Goal: Task Accomplishment & Management: Complete application form

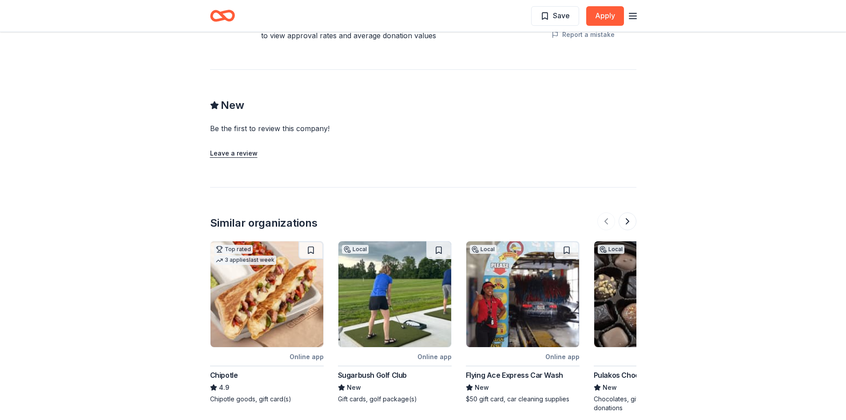
scroll to position [755, 0]
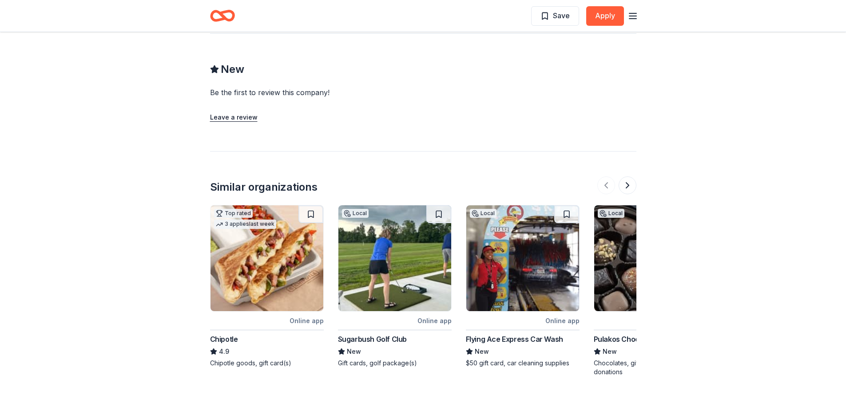
click at [398, 339] on div "Sugarbush Golf Club" at bounding box center [372, 339] width 69 height 11
click at [235, 336] on div "Chipotle" at bounding box center [224, 339] width 28 height 11
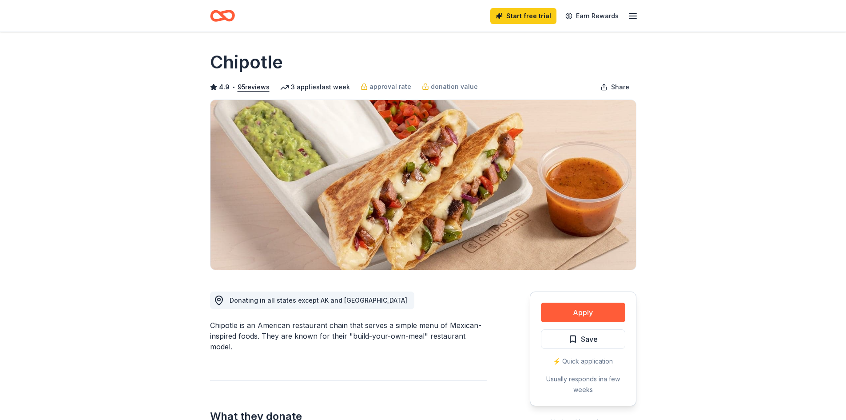
drag, startPoint x: 212, startPoint y: 352, endPoint x: 216, endPoint y: 355, distance: 4.7
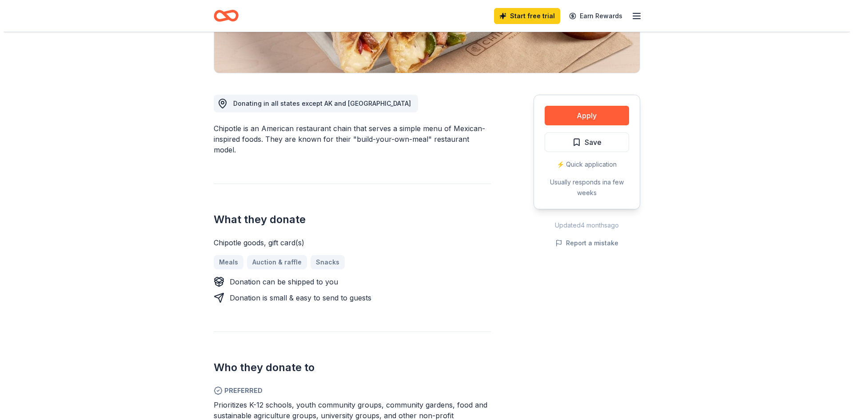
scroll to position [178, 0]
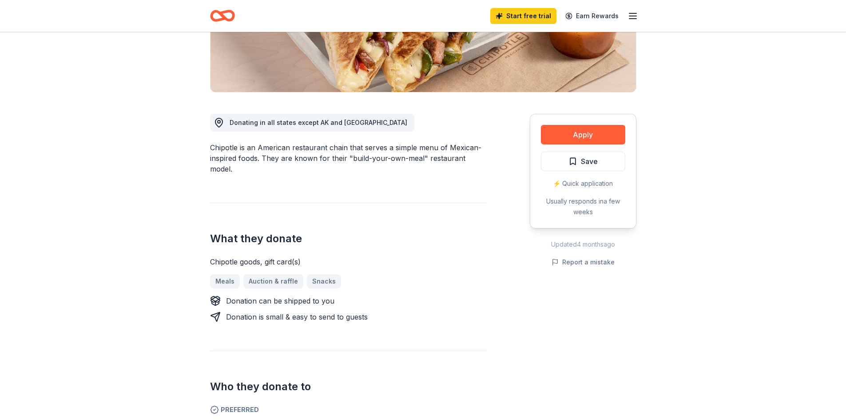
click at [259, 274] on div "Meals Auction & raffle Snacks" at bounding box center [348, 281] width 277 height 14
click at [272, 274] on div "Meals Auction & raffle Snacks" at bounding box center [348, 281] width 277 height 14
click at [273, 274] on div "Meals Auction & raffle Snacks" at bounding box center [348, 281] width 277 height 14
click at [604, 131] on button "Apply" at bounding box center [583, 135] width 84 height 20
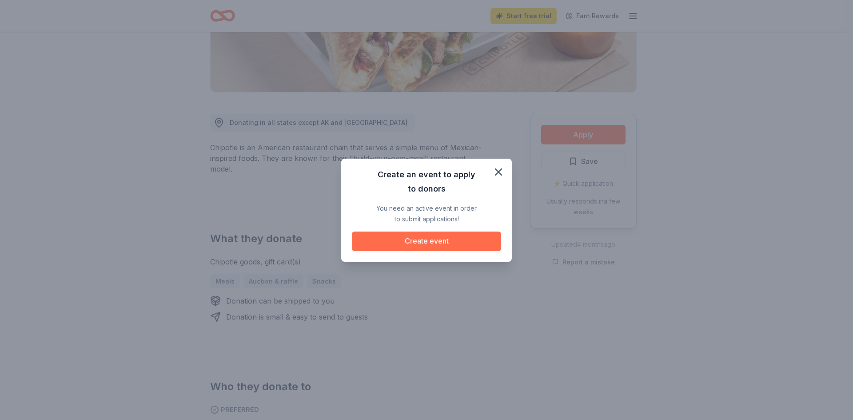
click at [411, 243] on button "Create event" at bounding box center [426, 241] width 149 height 20
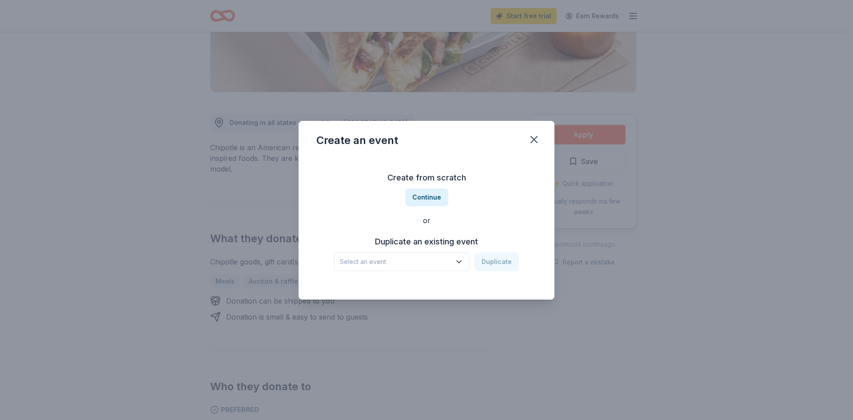
click at [460, 261] on icon "button" at bounding box center [458, 261] width 9 height 9
click at [360, 291] on div "Back To School Bash" at bounding box center [375, 296] width 65 height 11
click at [493, 260] on button "Duplicate" at bounding box center [496, 261] width 44 height 19
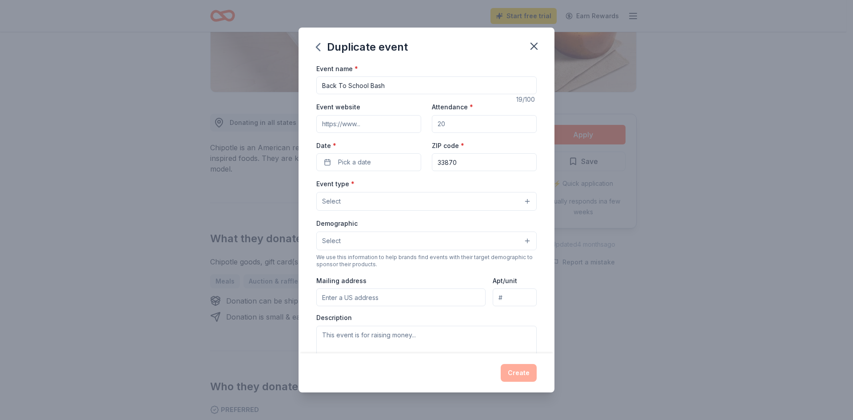
click at [391, 118] on input "Event website" at bounding box center [368, 124] width 105 height 18
type input "www.lakeshoremall.com"
drag, startPoint x: 459, startPoint y: 126, endPoint x: 485, endPoint y: 128, distance: 25.9
click at [484, 128] on input "Attendance *" at bounding box center [484, 124] width 105 height 18
type input "500"
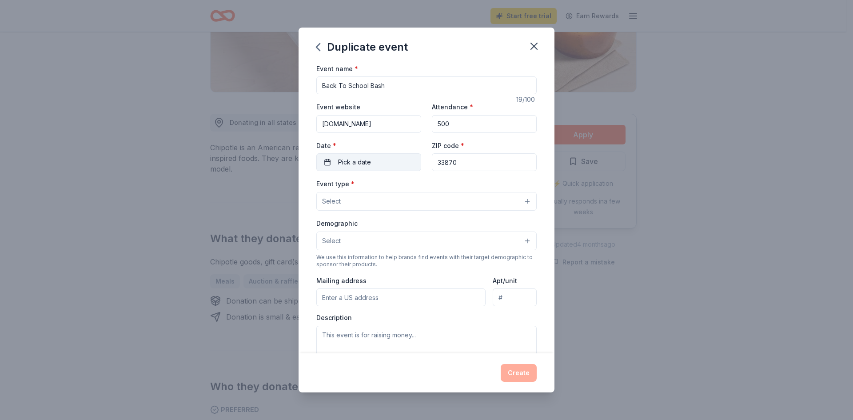
click at [362, 164] on span "Pick a date" at bounding box center [354, 162] width 33 height 11
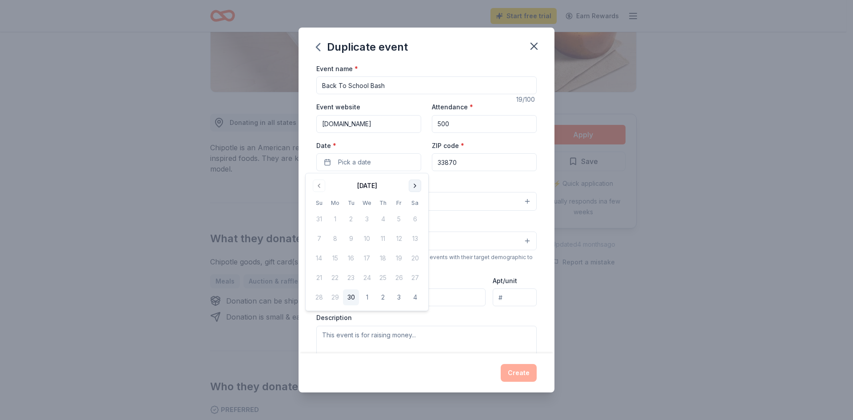
click at [417, 185] on button "Go to next month" at bounding box center [415, 185] width 12 height 12
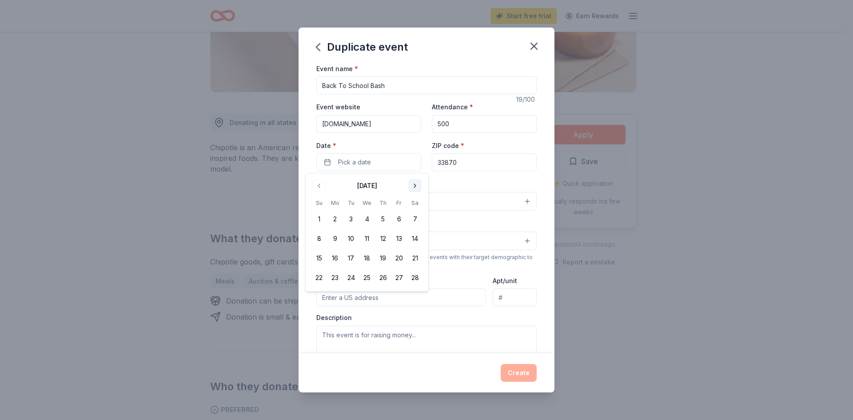
click at [417, 185] on button "Go to next month" at bounding box center [415, 185] width 12 height 12
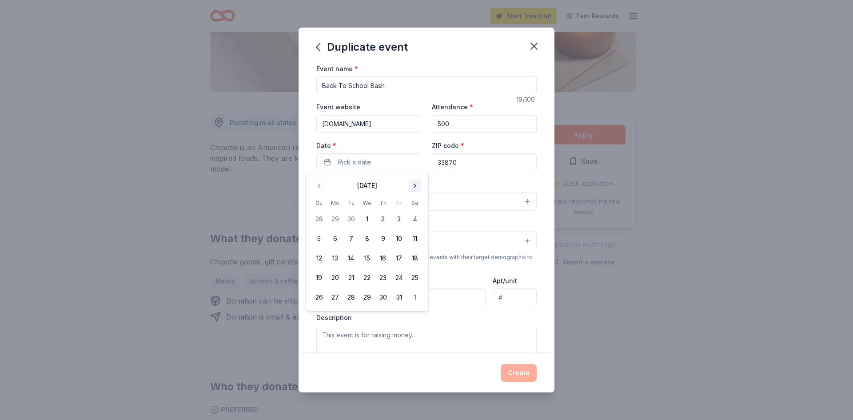
click at [417, 185] on button "Go to next month" at bounding box center [415, 185] width 12 height 12
click at [418, 217] on button "1" at bounding box center [415, 219] width 16 height 16
click at [452, 203] on button "Select" at bounding box center [426, 201] width 220 height 19
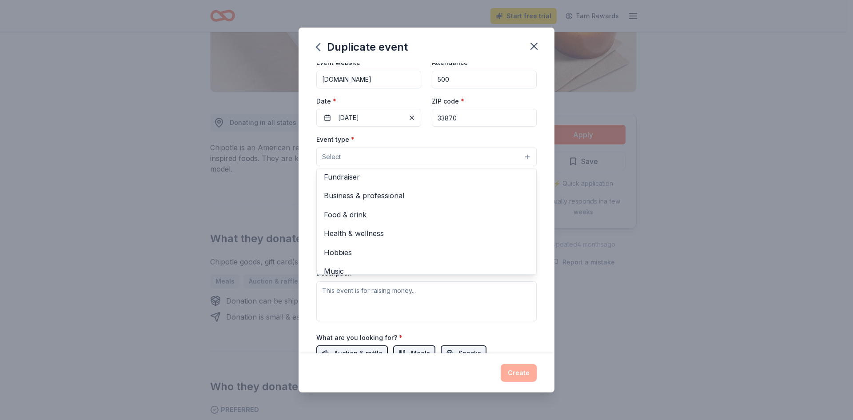
scroll to position [0, 0]
click at [350, 179] on span "Fundraiser" at bounding box center [426, 180] width 205 height 12
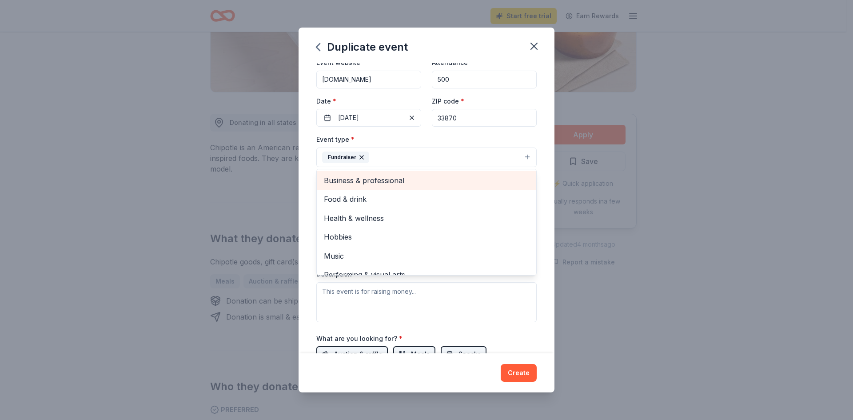
click at [370, 181] on span "Business & professional" at bounding box center [426, 181] width 205 height 12
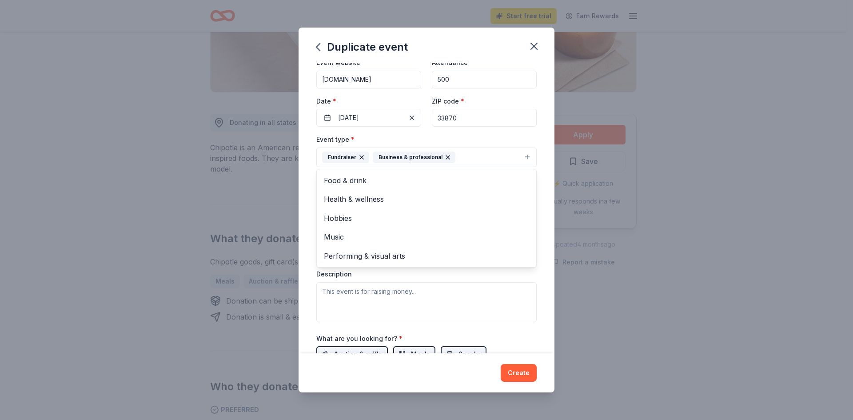
click at [475, 315] on div "Event type * Fundraiser Business & professional Food & drink Health & wellness …" at bounding box center [426, 228] width 220 height 188
click at [521, 199] on button "Select" at bounding box center [426, 197] width 220 height 19
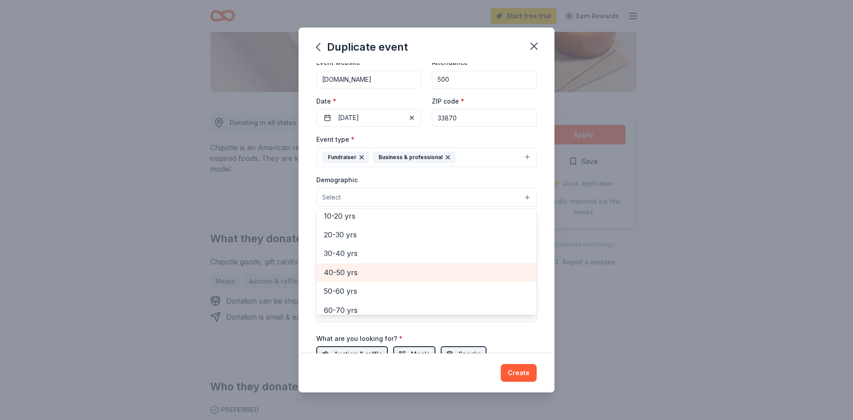
scroll to position [54, 0]
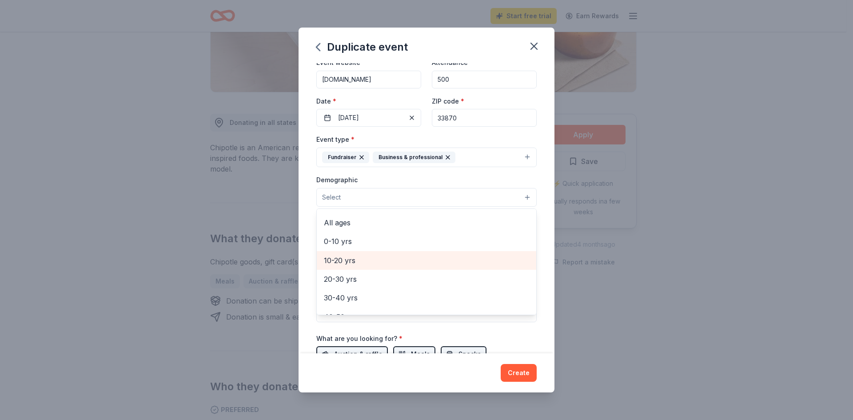
click at [349, 260] on span "10-20 yrs" at bounding box center [426, 261] width 205 height 12
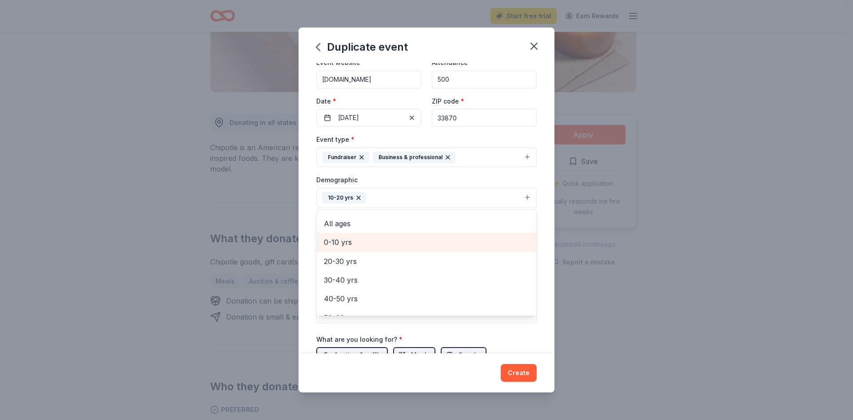
click at [343, 244] on span "0-10 yrs" at bounding box center [426, 242] width 205 height 12
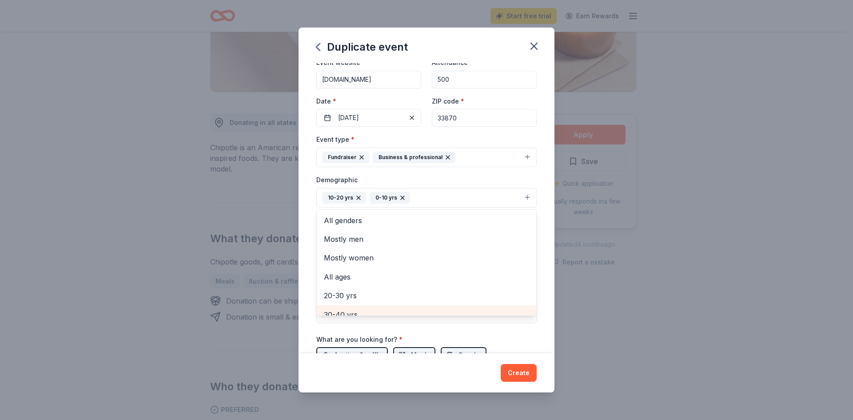
scroll to position [0, 0]
click at [357, 197] on icon "button" at bounding box center [359, 198] width 4 height 4
click at [404, 201] on button "0-10 yrs" at bounding box center [426, 198] width 220 height 20
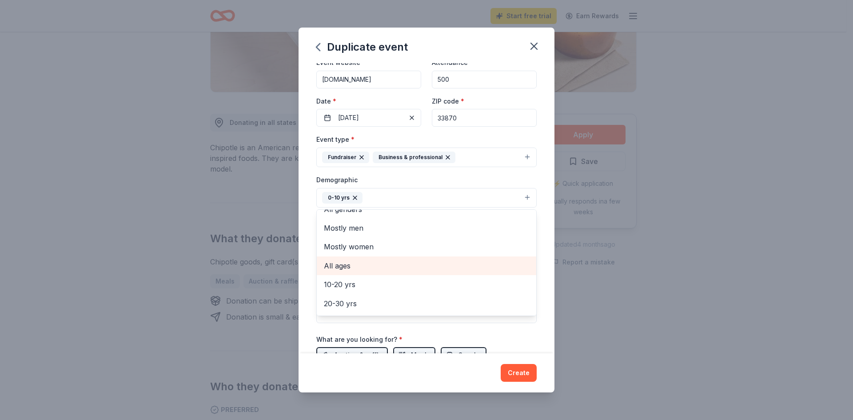
scroll to position [44, 0]
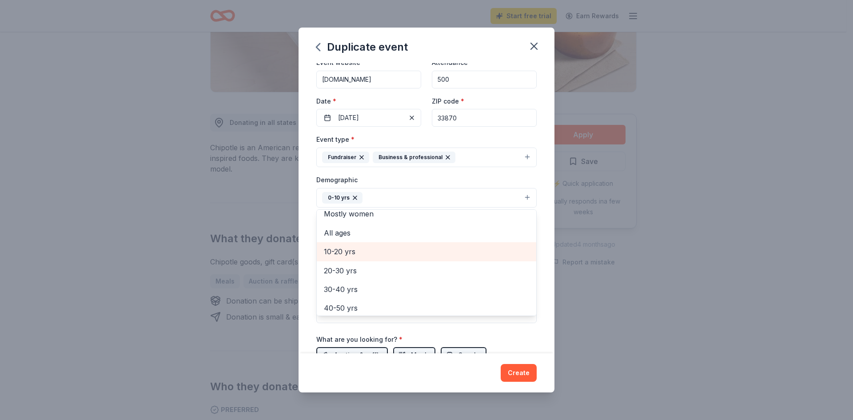
click at [346, 250] on span "10-20 yrs" at bounding box center [426, 252] width 205 height 12
click at [432, 193] on button "0-10 yrs 10-20 yrs" at bounding box center [426, 198] width 220 height 20
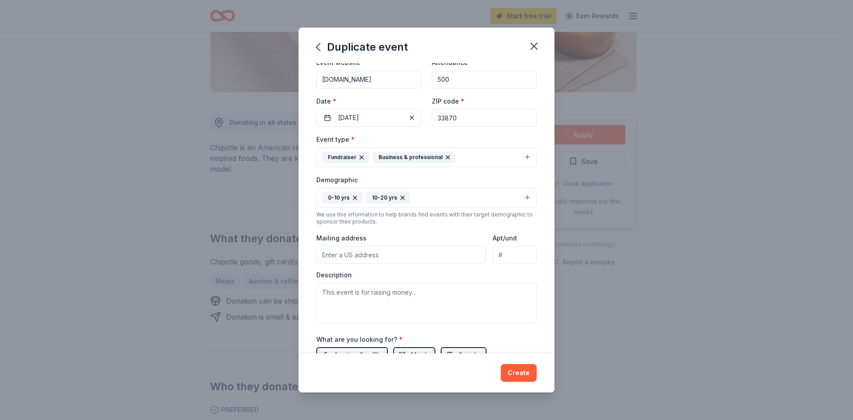
click at [419, 248] on input "Mailing address" at bounding box center [400, 255] width 169 height 18
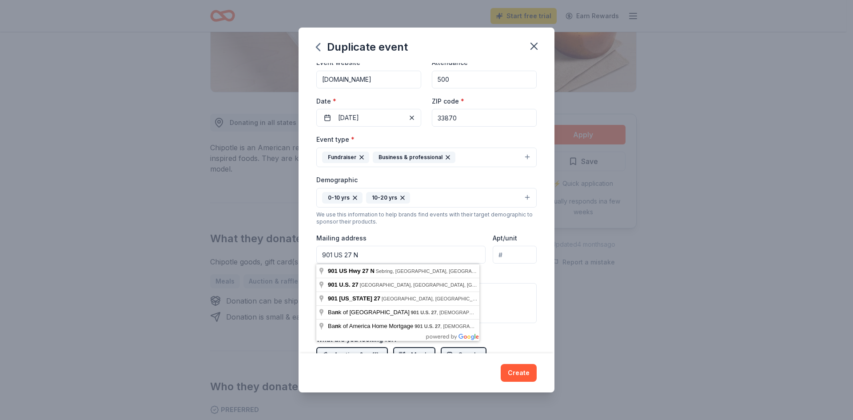
click at [505, 282] on div "Description" at bounding box center [426, 296] width 220 height 52
click at [390, 255] on input "901 US 27 N" at bounding box center [400, 255] width 169 height 18
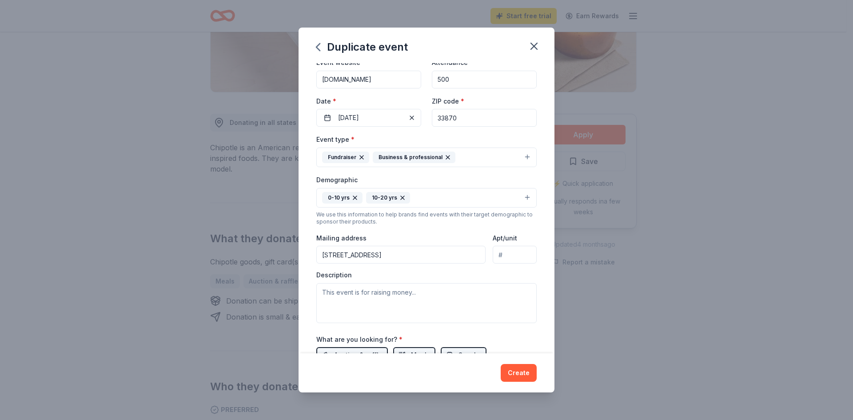
type input "901 US Highway 27 North, Sebring, FL, 33870"
click at [446, 286] on textarea at bounding box center [426, 303] width 220 height 40
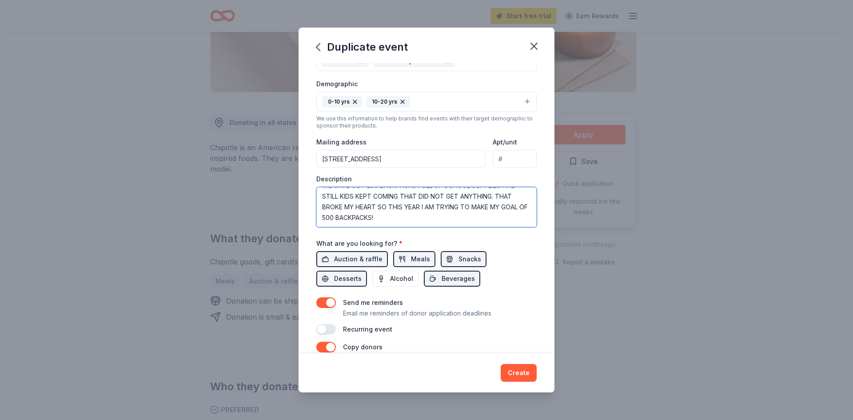
scroll to position [178, 0]
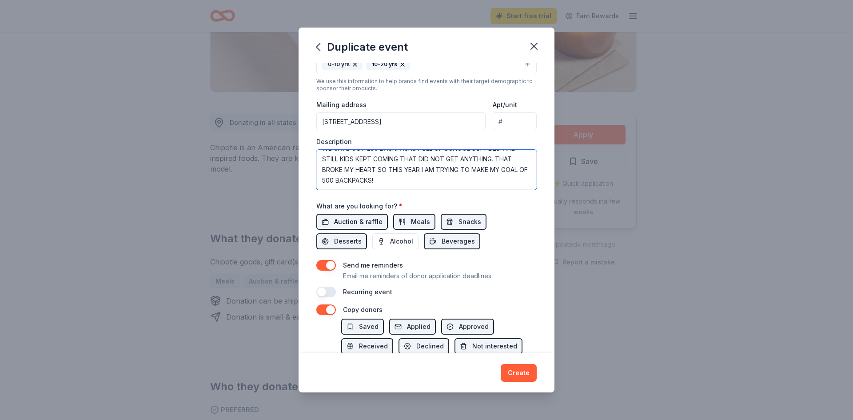
type textarea "OUR BACK TO SCHOOL BASH GETS BIGGER EVERY YEAR LAST YEAR WE GAVE OUT 250 BACKPA…"
click at [354, 222] on span "Auction & raffle" at bounding box center [358, 221] width 48 height 11
drag, startPoint x: 346, startPoint y: 245, endPoint x: 347, endPoint y: 240, distance: 4.6
click at [347, 241] on span "Desserts" at bounding box center [348, 241] width 28 height 11
click at [415, 219] on span "Meals" at bounding box center [420, 221] width 19 height 11
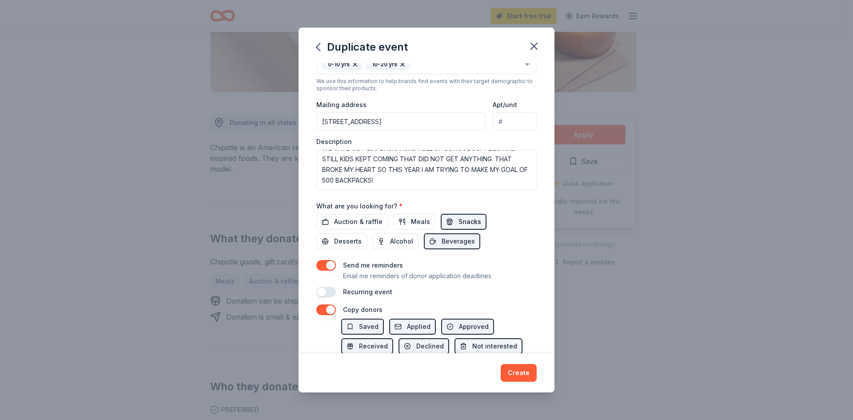
click at [467, 220] on span "Snacks" at bounding box center [469, 221] width 23 height 11
click at [459, 242] on span "Beverages" at bounding box center [457, 241] width 33 height 11
click at [346, 222] on span "Auction & raffle" at bounding box center [358, 221] width 48 height 11
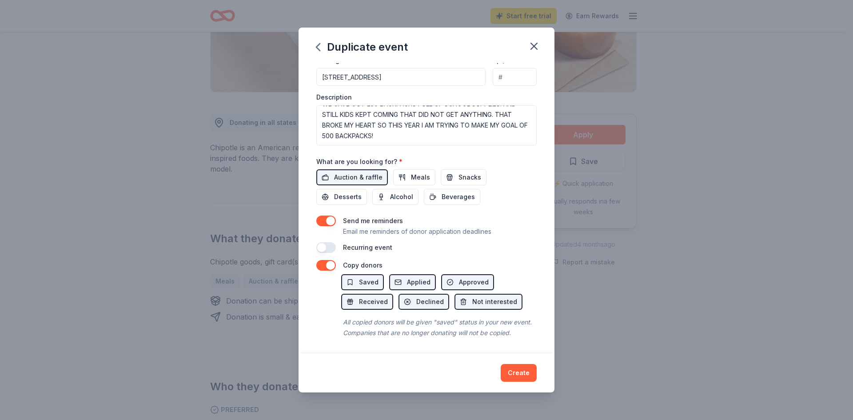
click at [323, 248] on button "button" at bounding box center [326, 247] width 20 height 11
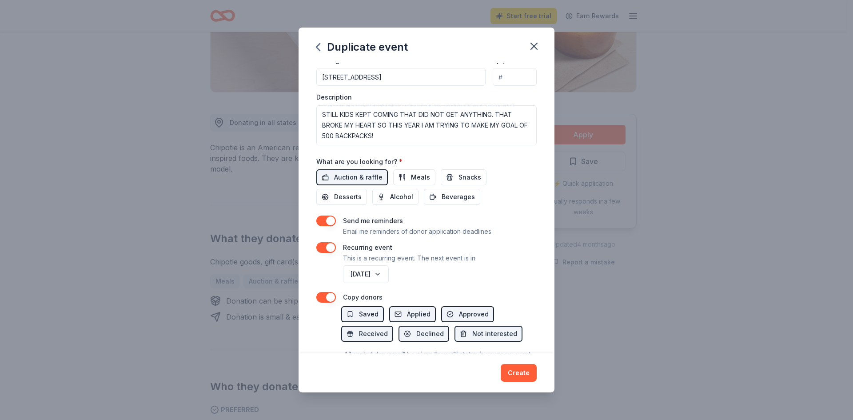
click at [363, 312] on span "Saved" at bounding box center [369, 314] width 20 height 11
click at [369, 335] on span "Received" at bounding box center [373, 333] width 29 height 11
click at [417, 334] on span "Declined" at bounding box center [430, 333] width 28 height 11
drag, startPoint x: 470, startPoint y: 333, endPoint x: 466, endPoint y: 311, distance: 22.6
click at [472, 333] on span "Not interested" at bounding box center [494, 333] width 45 height 11
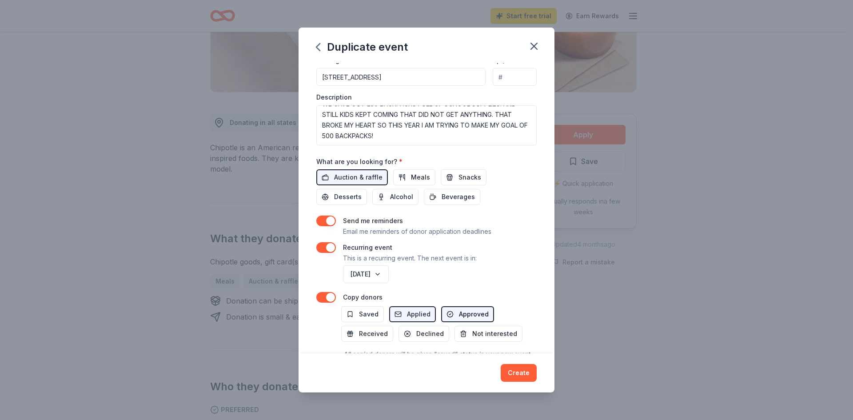
click at [466, 310] on button "Approved" at bounding box center [467, 314] width 53 height 16
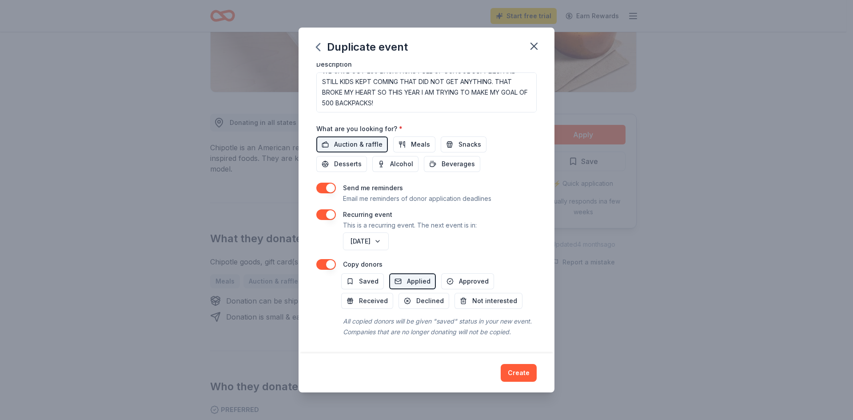
scroll to position [266, 0]
click at [518, 373] on button "Create" at bounding box center [519, 373] width 36 height 18
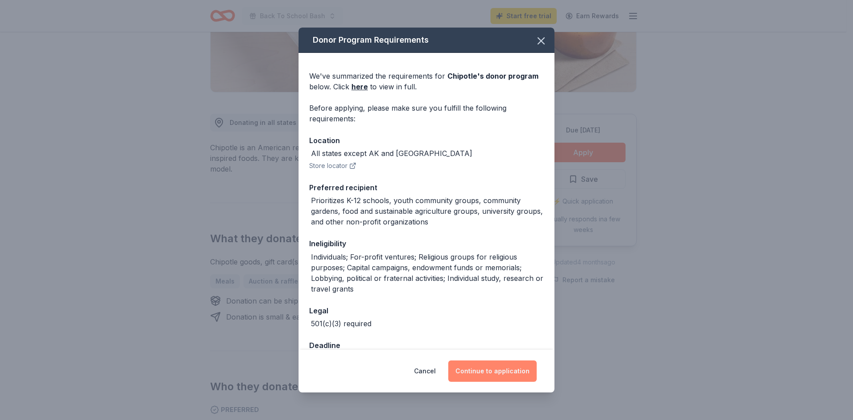
click at [495, 367] on button "Continue to application" at bounding box center [492, 370] width 88 height 21
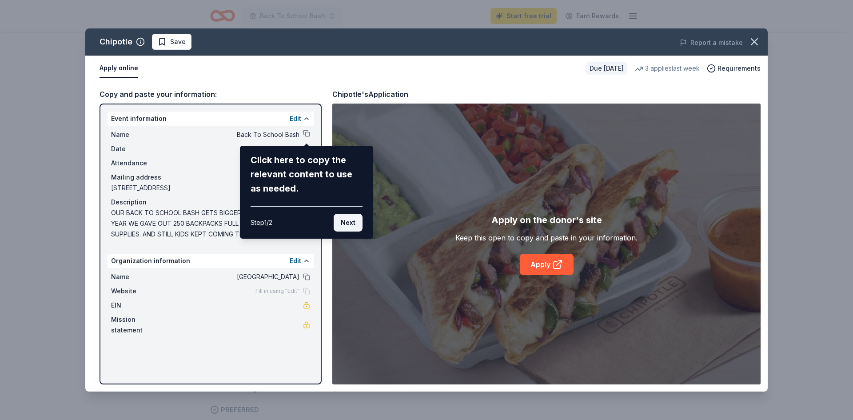
click at [354, 222] on button "Next" at bounding box center [348, 223] width 29 height 18
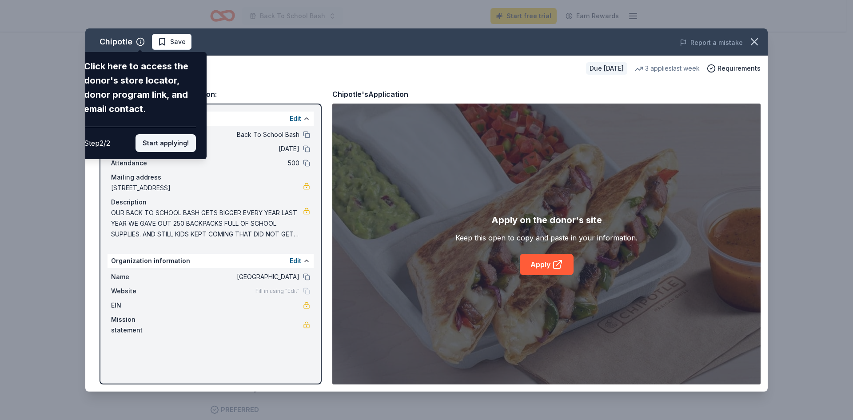
click at [161, 135] on button "Start applying!" at bounding box center [165, 143] width 60 height 18
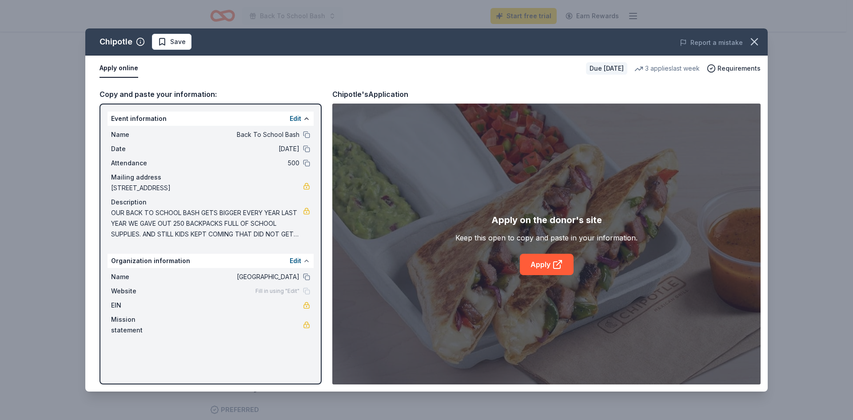
click at [304, 261] on button at bounding box center [306, 260] width 7 height 7
drag, startPoint x: 264, startPoint y: 257, endPoint x: 249, endPoint y: 255, distance: 14.7
click at [257, 255] on div "Organization information Edit" at bounding box center [210, 261] width 206 height 14
drag, startPoint x: 191, startPoint y: 265, endPoint x: 186, endPoint y: 264, distance: 4.9
click at [189, 266] on div "Organization information Edit" at bounding box center [210, 261] width 206 height 14
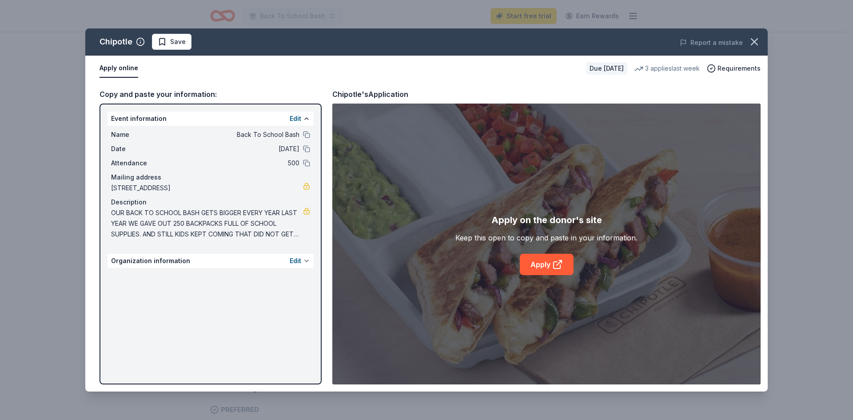
click at [306, 262] on button at bounding box center [306, 260] width 7 height 7
click at [294, 292] on span "Fill in using "Edit"" at bounding box center [277, 290] width 44 height 7
click at [296, 258] on button "Edit" at bounding box center [296, 260] width 12 height 11
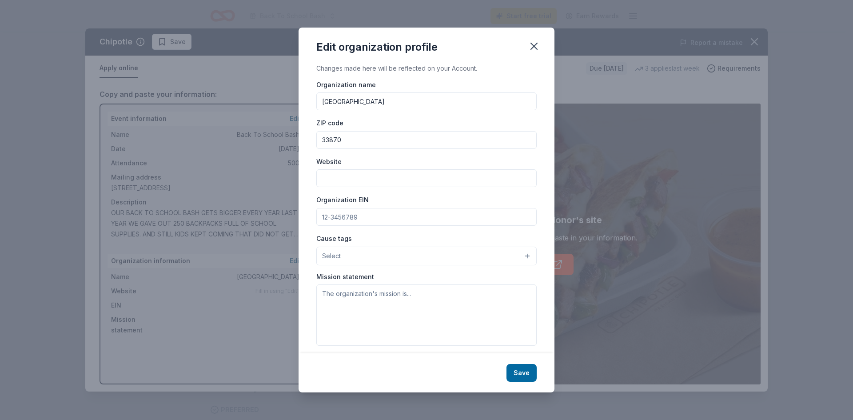
drag, startPoint x: 337, startPoint y: 173, endPoint x: 336, endPoint y: 167, distance: 6.4
click at [337, 171] on input "Website" at bounding box center [426, 178] width 220 height 18
type input "WWW.LAKESHOREMALL.COM"
click at [333, 260] on span "Select" at bounding box center [331, 256] width 19 height 11
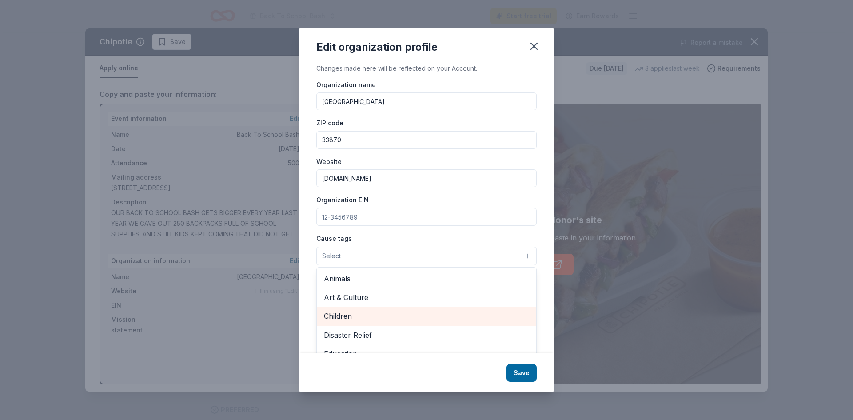
click at [348, 314] on span "Children" at bounding box center [426, 316] width 205 height 12
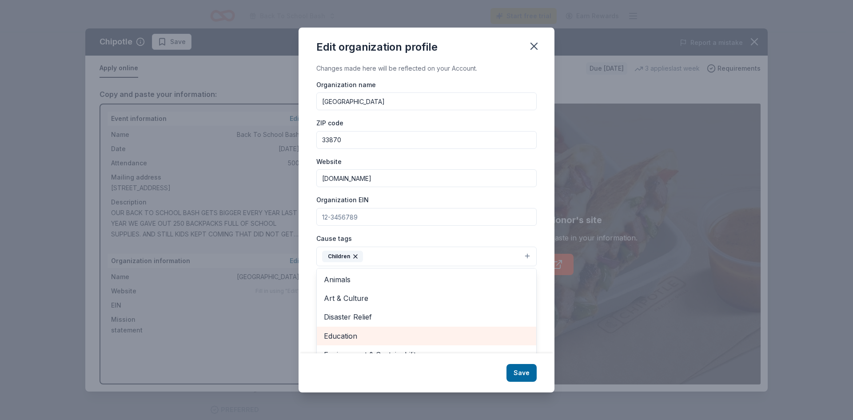
click at [341, 333] on span "Education" at bounding box center [426, 336] width 205 height 12
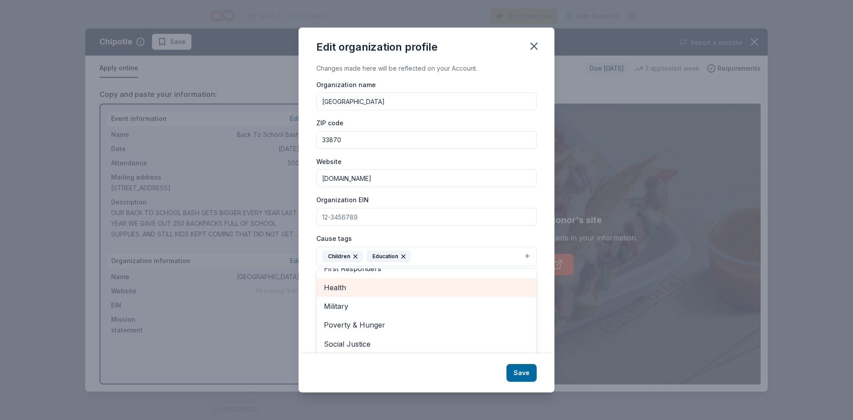
scroll to position [21, 0]
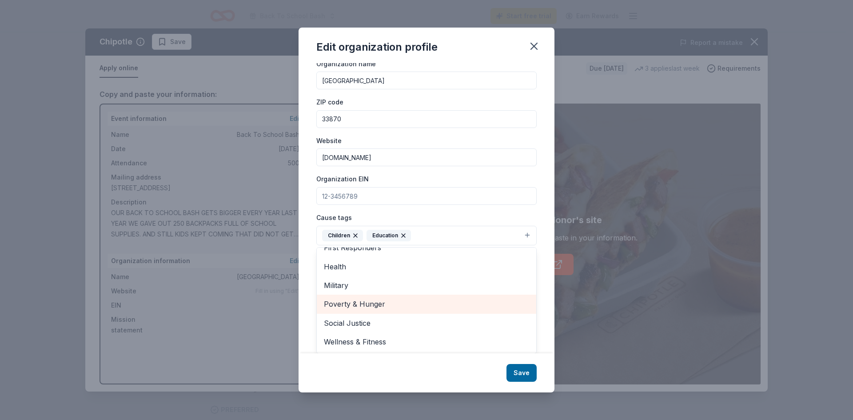
click at [364, 302] on span "Poverty & Hunger" at bounding box center [426, 304] width 205 height 12
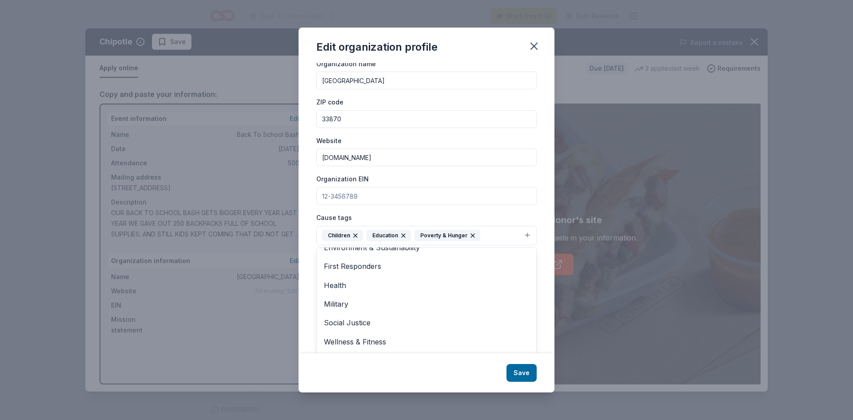
click at [523, 374] on div "Edit organization profile Changes made here will be reflected on your Account. …" at bounding box center [426, 210] width 256 height 365
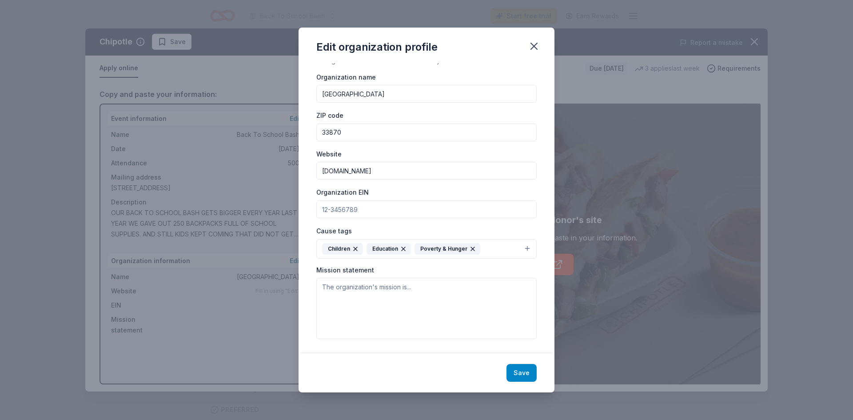
scroll to position [8, 0]
click at [345, 293] on textarea at bounding box center [426, 308] width 220 height 61
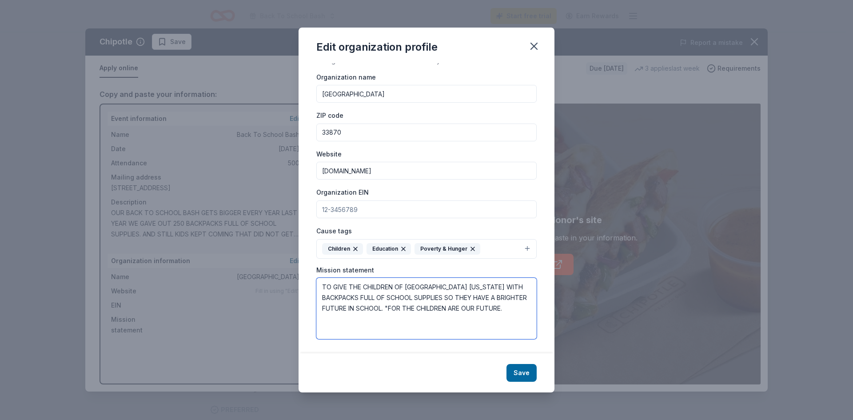
drag, startPoint x: 353, startPoint y: 307, endPoint x: 383, endPoint y: 306, distance: 29.8
click at [387, 310] on textarea "TO GIVE THE CHILDREN OF HIGHLANDS COUNTY FLORIDA WITH BACKPACKS FULL OF SCHOOL …" at bounding box center [426, 308] width 220 height 61
type textarea "TO GIVE THE CHILDREN OF HIGHLANDS COUNTY FLORIDA WITH BACKPACKS FULL OF SCHOOL …"
click at [511, 374] on button "Save" at bounding box center [521, 373] width 30 height 18
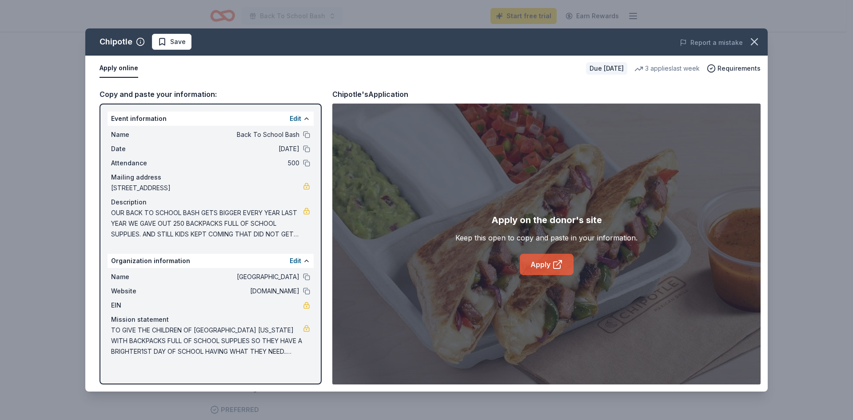
click at [540, 261] on link "Apply" at bounding box center [547, 264] width 54 height 21
click at [181, 39] on span "Save" at bounding box center [178, 41] width 16 height 11
click at [552, 265] on icon at bounding box center [557, 264] width 11 height 11
